Goal: Transaction & Acquisition: Purchase product/service

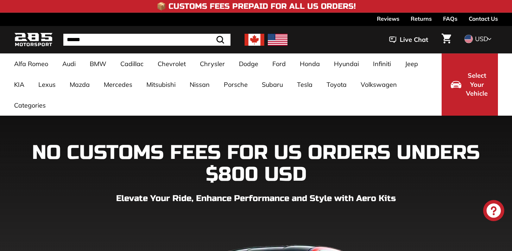
click at [178, 41] on input "Search" at bounding box center [146, 40] width 167 height 12
type input "*******"
click at [193, 34] on button ".cls-1{fill:none;stroke:#000;stroke-miterlimit:10;stroke-width:2px} Search" at bounding box center [203, 40] width 20 height 12
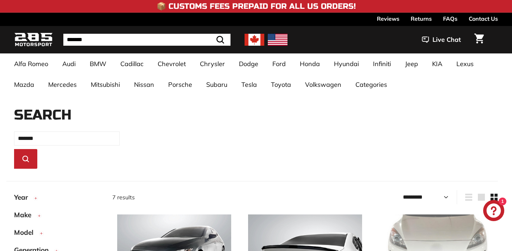
select select "*********"
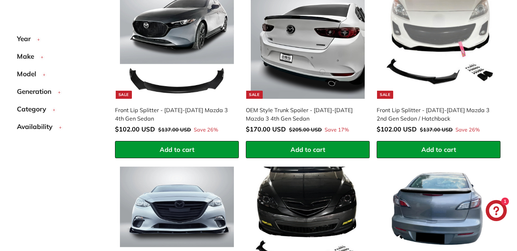
scroll to position [231, 0]
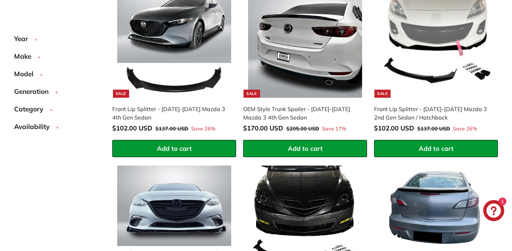
click at [317, 77] on img at bounding box center [305, 41] width 114 height 114
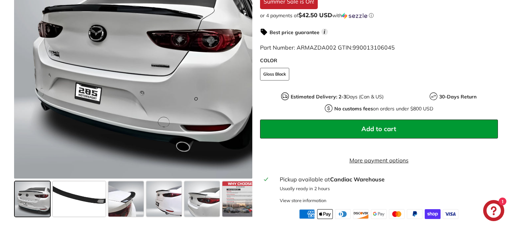
scroll to position [214, 0]
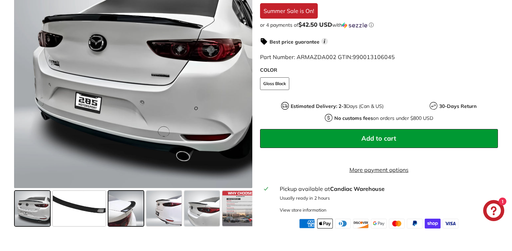
click at [127, 221] on span at bounding box center [125, 208] width 35 height 35
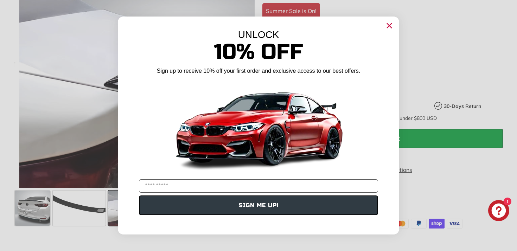
click at [391, 27] on icon "Close dialog" at bounding box center [390, 26] width 5 height 5
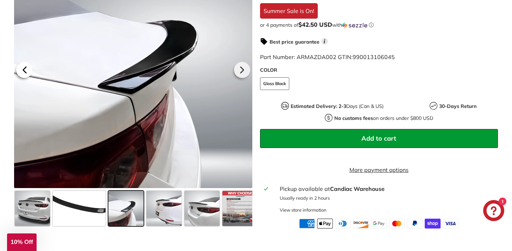
click at [24, 78] on icon at bounding box center [25, 70] width 16 height 16
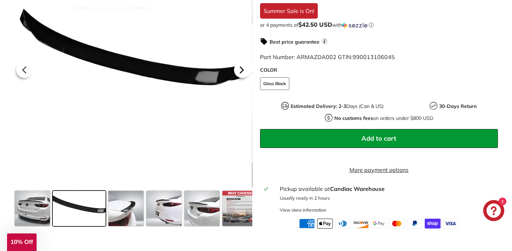
click at [244, 78] on icon at bounding box center [242, 70] width 16 height 16
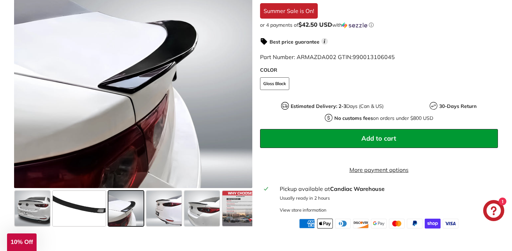
click at [283, 122] on div "Estimated Delivery: 2-3 Days (Can & US) 30-Days Return No customs fees on order…" at bounding box center [379, 112] width 238 height 20
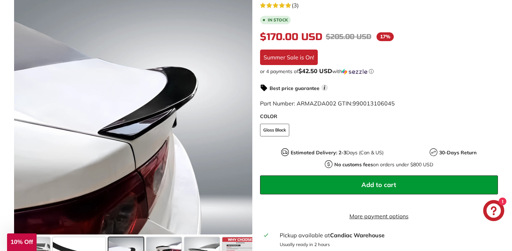
scroll to position [177, 0]
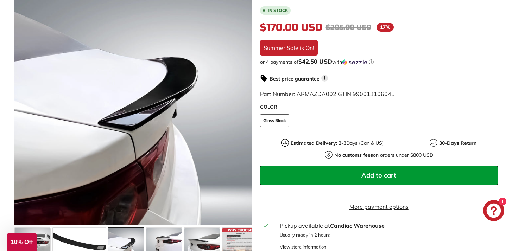
click at [382, 176] on span "Add to cart" at bounding box center [378, 175] width 35 height 8
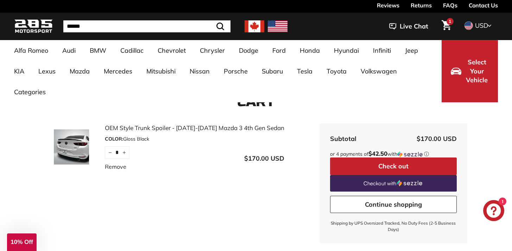
scroll to position [12, 0]
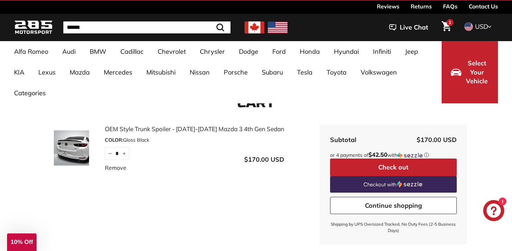
click at [388, 169] on button "Check out" at bounding box center [393, 168] width 127 height 18
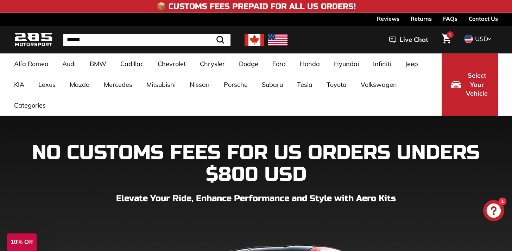
click at [276, 40] on img at bounding box center [278, 40] width 20 height 12
click at [489, 38] on icon at bounding box center [490, 39] width 4 height 6
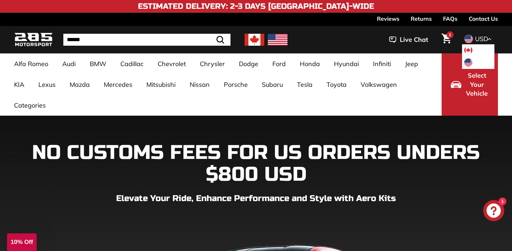
click at [470, 59] on span at bounding box center [468, 62] width 9 height 9
click at [493, 209] on icon "Chat window" at bounding box center [494, 211] width 14 height 14
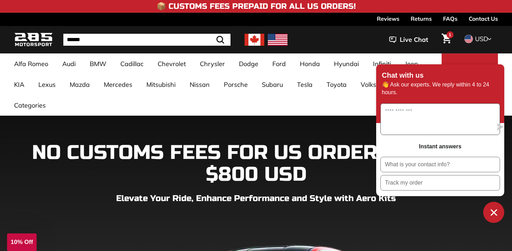
click at [414, 123] on textarea "Message us" at bounding box center [437, 119] width 112 height 31
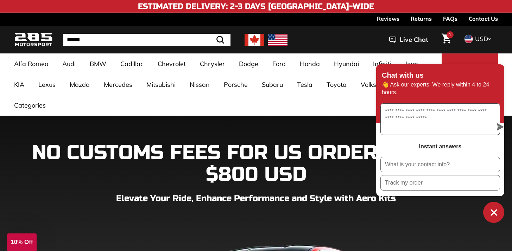
type textarea "**********"
click at [497, 126] on icon "submit" at bounding box center [500, 127] width 7 height 7
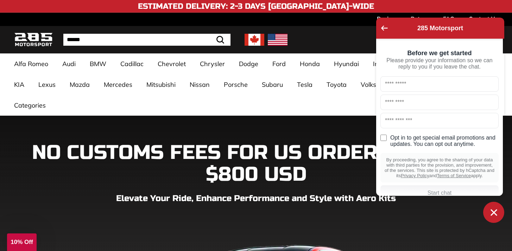
click at [389, 84] on input "text" at bounding box center [440, 83] width 118 height 15
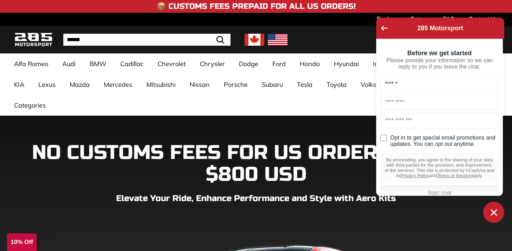
type input "******"
type input "*"
click at [411, 125] on input "text" at bounding box center [440, 120] width 118 height 15
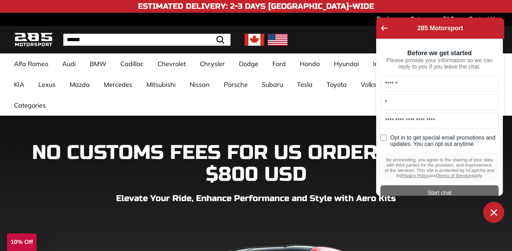
type input "**********"
click at [429, 153] on div "**********" at bounding box center [440, 114] width 118 height 77
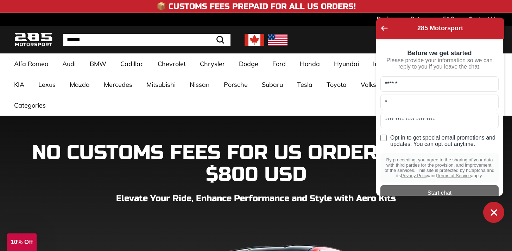
scroll to position [17, 0]
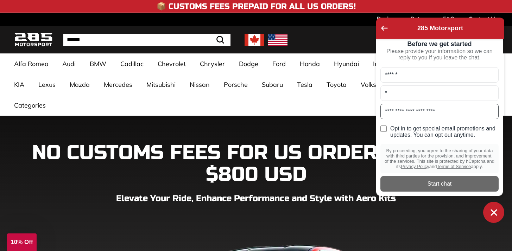
click at [460, 107] on input "**********" at bounding box center [440, 111] width 118 height 15
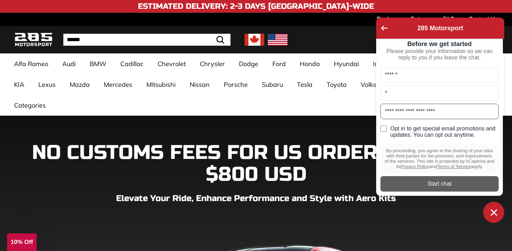
click at [435, 183] on div "Start chat" at bounding box center [440, 184] width 110 height 8
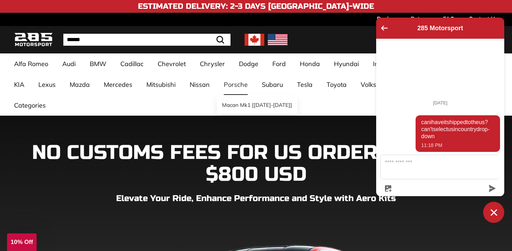
click at [224, 95] on div "Macan Mk1 [[DATE]-[DATE]]" at bounding box center [257, 104] width 81 height 19
click at [166, 106] on ul "Alfa Romeo Giulia 952 [2016-2023] Audi A3 / S3 / RS3 A3-S3-RS3 8V [2015-2020] A…" at bounding box center [224, 85] width 435 height 62
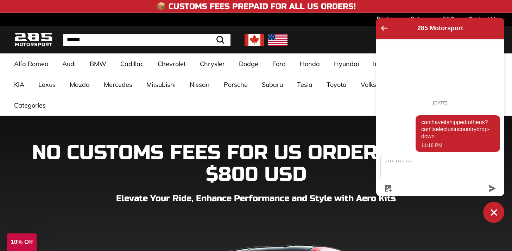
click at [275, 39] on img at bounding box center [278, 40] width 20 height 12
click at [382, 27] on icon "Go back to the main screen" at bounding box center [384, 28] width 7 height 5
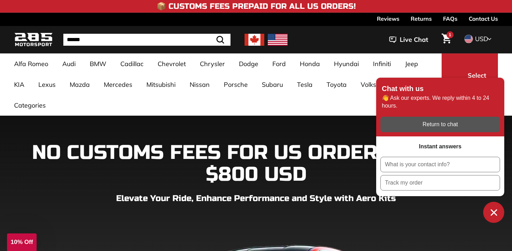
click at [324, 42] on div ".cls-1{fill:none;stroke:#000;stroke-miterlimit:10;stroke-width:2px} Search Live…" at bounding box center [393, 40] width 210 height 24
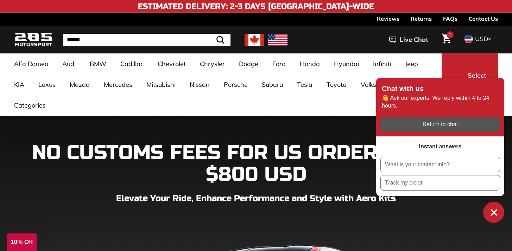
click at [447, 38] on icon "Cart" at bounding box center [447, 39] width 10 height 10
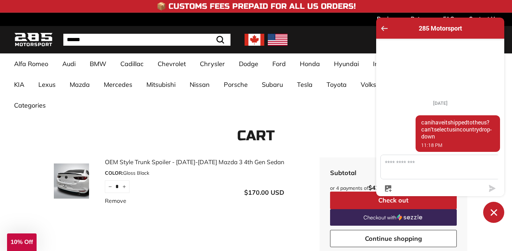
click at [382, 29] on icon "Go back to the main screen" at bounding box center [384, 28] width 7 height 5
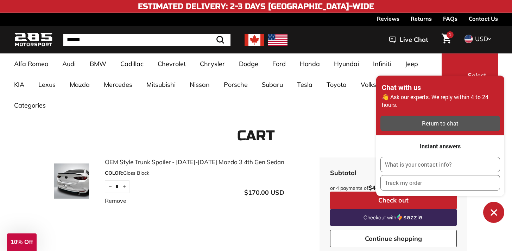
click at [373, 199] on button "Check out" at bounding box center [393, 201] width 127 height 18
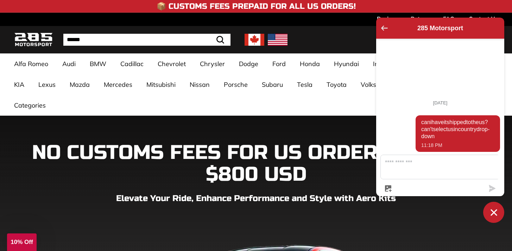
click at [384, 27] on icon "Go back to the main screen" at bounding box center [384, 28] width 7 height 5
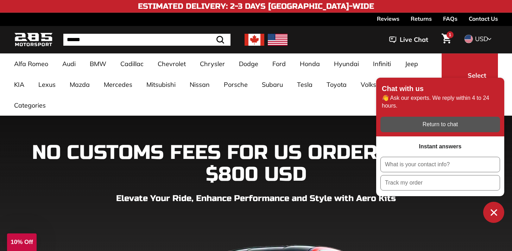
click at [338, 33] on div ".cls-1{fill:none;stroke:#000;stroke-miterlimit:10;stroke-width:2px} Search Live…" at bounding box center [393, 40] width 210 height 24
click at [451, 17] on link "FAQs" at bounding box center [450, 19] width 14 height 12
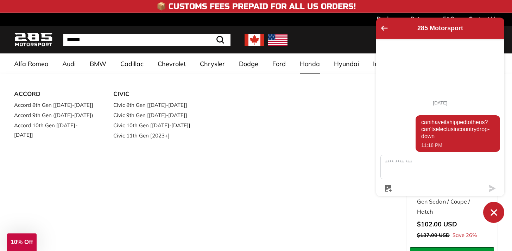
click at [14, 191] on div "ACCORD Accord 8th Gen [[DATE]-[DATE]] Accord 9th Gen ([DATE]-[DATE]) Accord 10t…" at bounding box center [210, 185] width 392 height 195
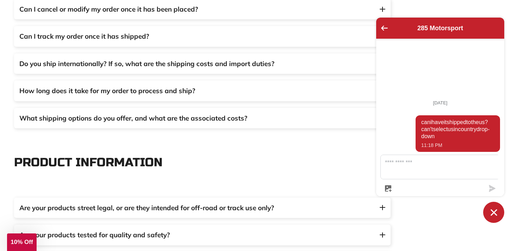
scroll to position [352, 0]
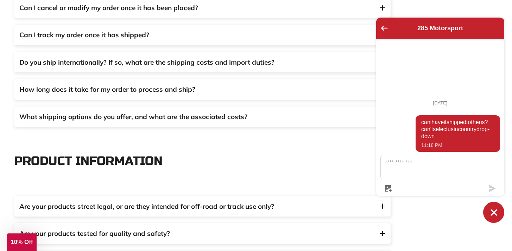
click at [359, 64] on span "Do you ship internationally? If so, what are the shipping costs and import duti…" at bounding box center [202, 62] width 366 height 10
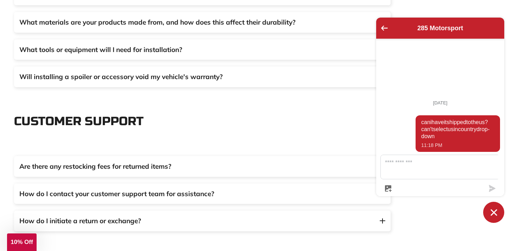
scroll to position [831, 0]
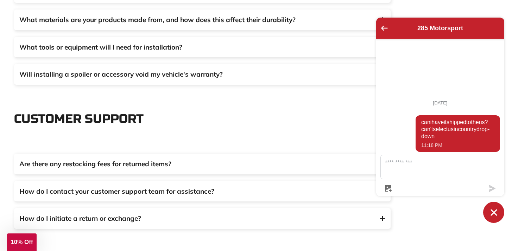
click at [343, 74] on span "Will installing a spoiler or accessory void my vehicle's warranty?" at bounding box center [202, 74] width 366 height 10
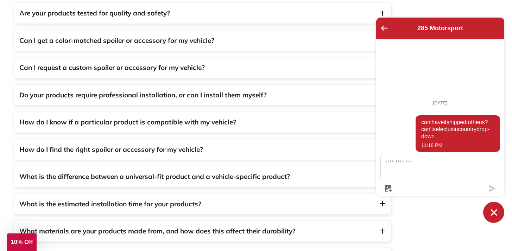
scroll to position [620, 0]
click at [313, 95] on span "Do your products require professional installation, or can I install them mysel…" at bounding box center [202, 95] width 366 height 10
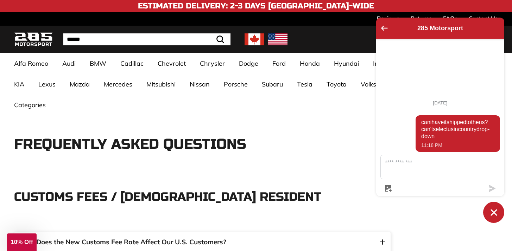
scroll to position [0, 0]
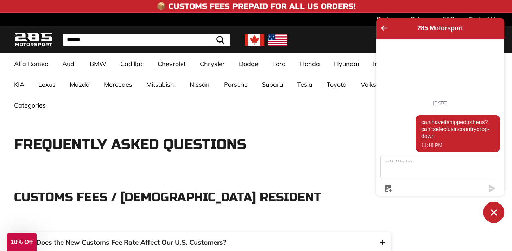
click at [289, 37] on div ".cls-1{fill:none;stroke:#000;stroke-miterlimit:10;stroke-width:2px} Search Live…" at bounding box center [393, 40] width 210 height 24
click at [284, 10] on h4 "📦 Customs Fees Prepaid for All US Orders!" at bounding box center [256, 6] width 199 height 8
click at [385, 29] on icon "Go back to the main screen" at bounding box center [384, 27] width 7 height 5
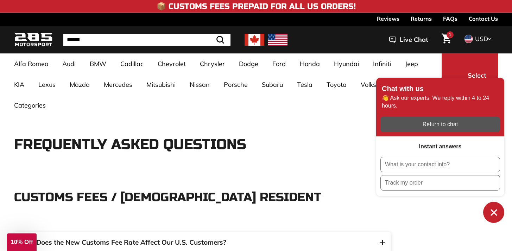
click at [449, 37] on span "1" at bounding box center [450, 35] width 2 height 4
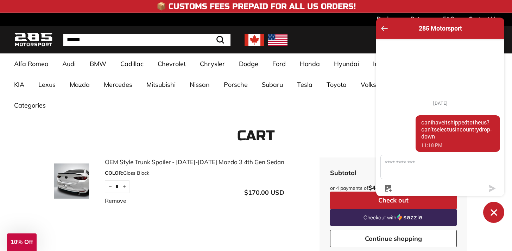
click at [382, 30] on icon "Go back to the main screen" at bounding box center [384, 28] width 7 height 5
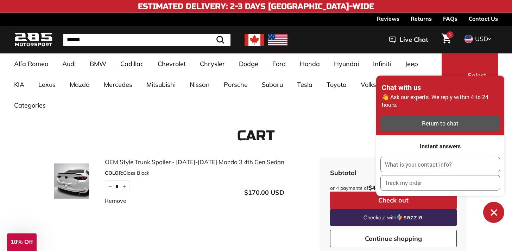
click at [449, 36] on span "1" at bounding box center [450, 35] width 2 height 4
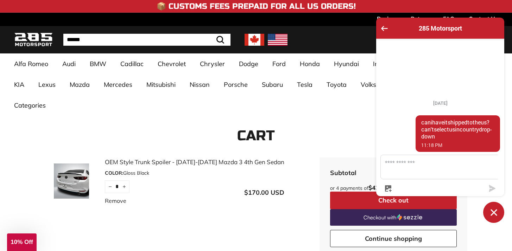
click at [357, 235] on link "Continue shopping" at bounding box center [393, 239] width 127 height 18
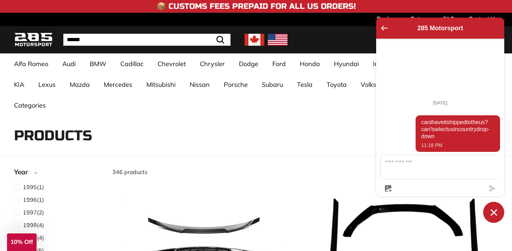
click at [384, 26] on button "Go back to the main screen" at bounding box center [384, 29] width 7 height 6
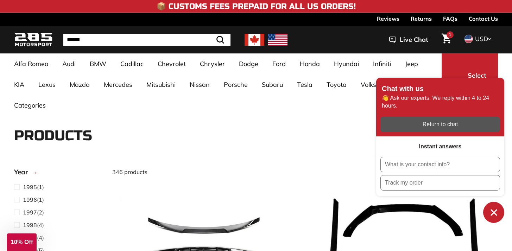
click at [449, 38] on icon "Cart" at bounding box center [447, 38] width 10 height 10
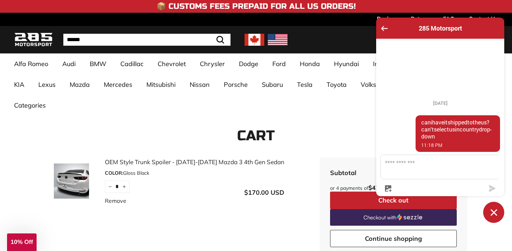
click at [385, 24] on div "285 Motorsport" at bounding box center [441, 28] width 120 height 13
click at [386, 30] on icon "Go back to the main screen" at bounding box center [384, 28] width 7 height 5
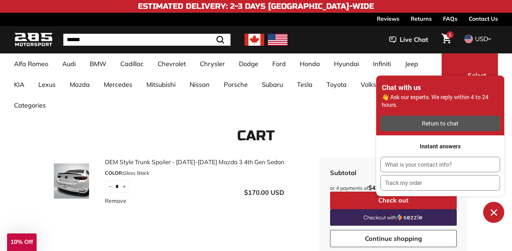
click at [449, 35] on span "1" at bounding box center [450, 35] width 2 height 4
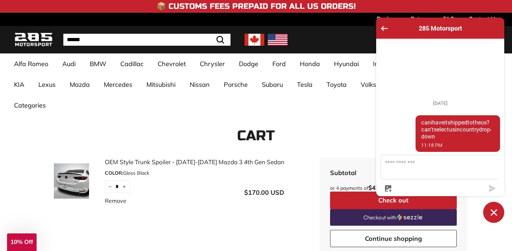
click at [489, 212] on icon "Chat window" at bounding box center [494, 212] width 11 height 11
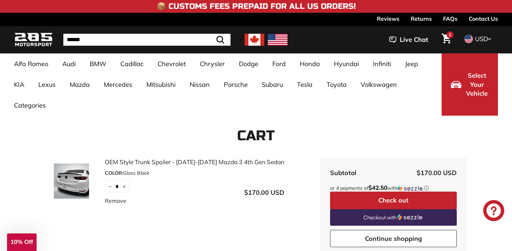
click at [451, 37] on span "1" at bounding box center [450, 35] width 2 height 4
